Goal: Task Accomplishment & Management: Manage account settings

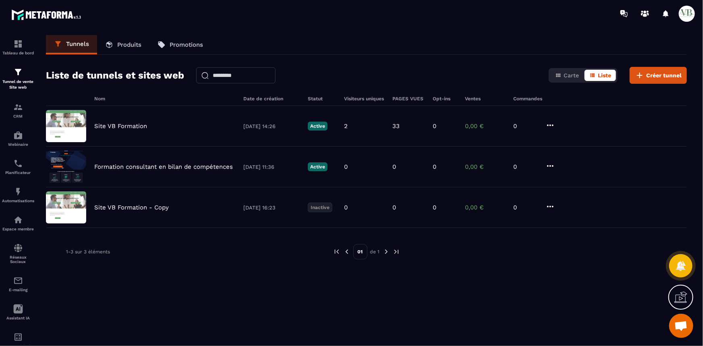
scroll to position [666, 0]
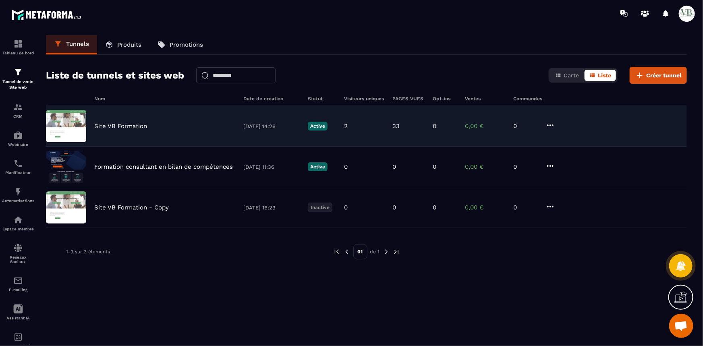
click at [182, 123] on div "Site VB Formation" at bounding box center [164, 125] width 141 height 7
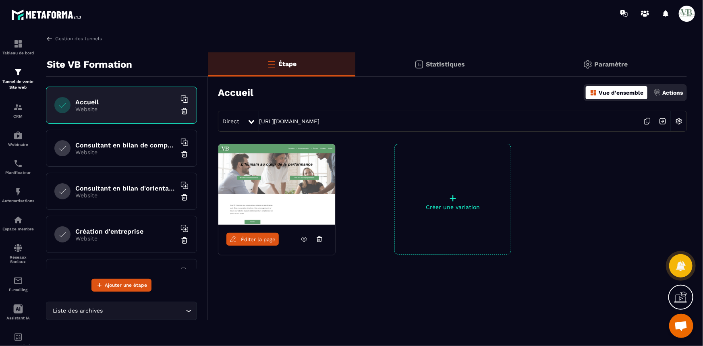
drag, startPoint x: 369, startPoint y: 118, endPoint x: 259, endPoint y: 125, distance: 110.2
click at [259, 125] on div "Direct https://vb-formation.metaforma.io" at bounding box center [452, 121] width 469 height 21
copy link "https://vb-formation.metaforma.io"
drag, startPoint x: 135, startPoint y: 150, endPoint x: 133, endPoint y: 127, distance: 23.5
click at [135, 150] on p "Website" at bounding box center [125, 152] width 101 height 6
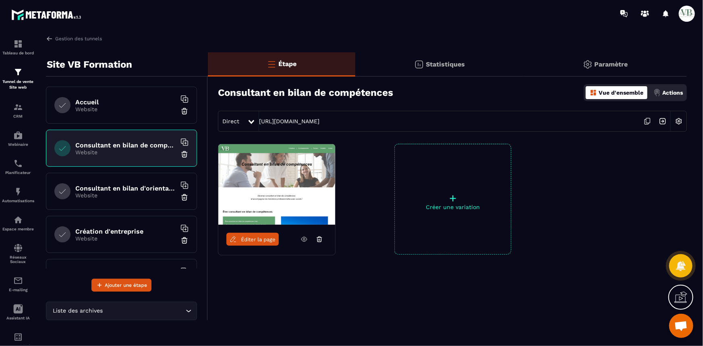
click at [120, 187] on h6 "Consultant en bilan d'orientation" at bounding box center [125, 189] width 101 height 8
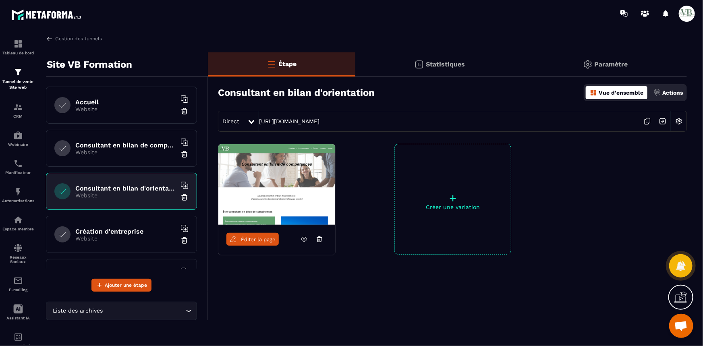
click at [252, 238] on span "Éditer la page" at bounding box center [258, 240] width 35 height 6
